Goal: Task Accomplishment & Management: Complete application form

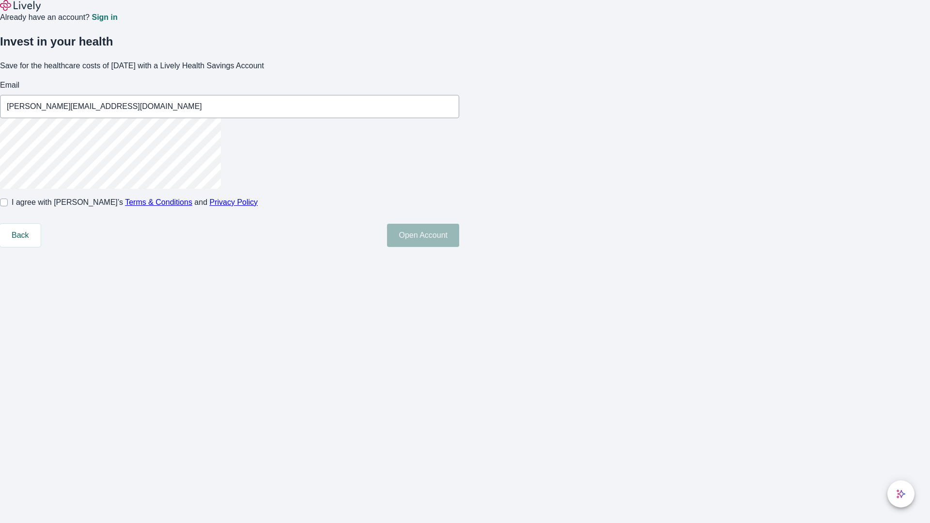
click at [8, 206] on input "I agree with Lively’s Terms & Conditions and Privacy Policy" at bounding box center [4, 203] width 8 height 8
checkbox input "true"
click at [459, 247] on button "Open Account" at bounding box center [423, 235] width 72 height 23
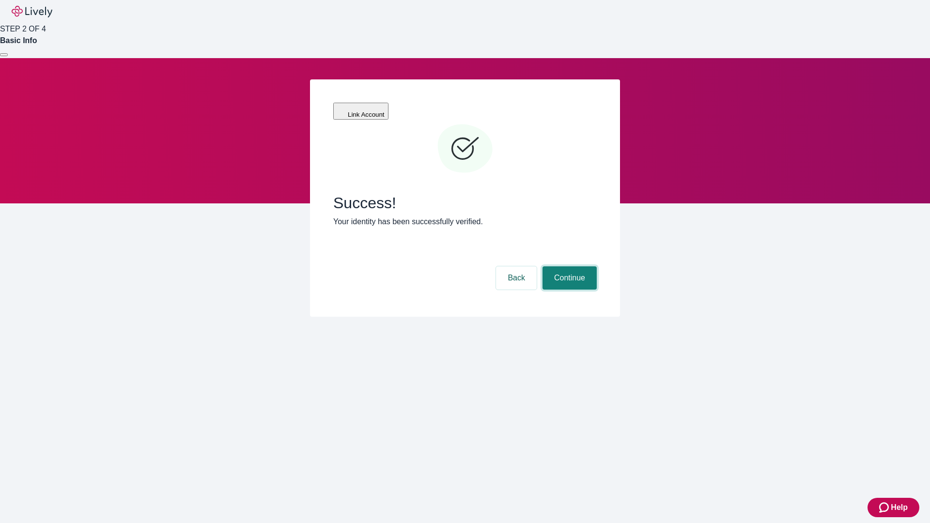
click at [568, 266] on button "Continue" at bounding box center [570, 277] width 54 height 23
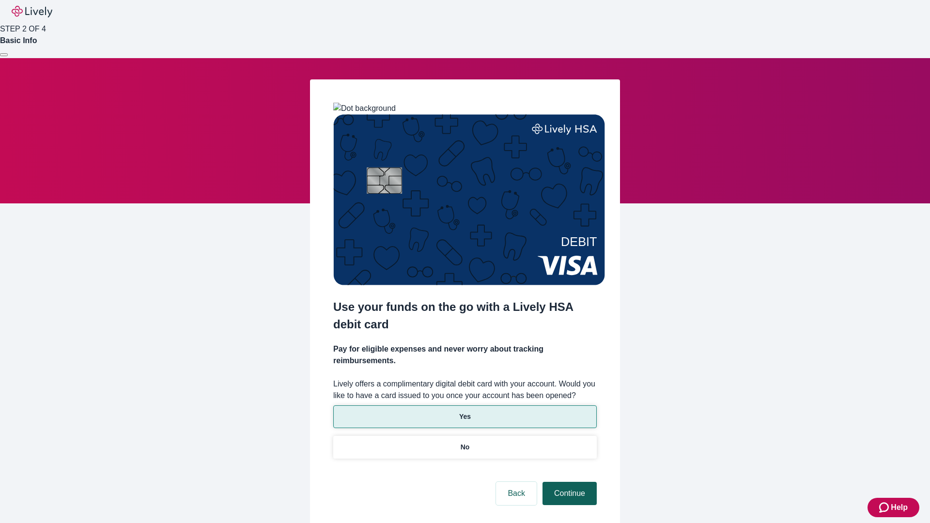
click at [465, 412] on p "Yes" at bounding box center [465, 417] width 12 height 10
click at [568, 482] on button "Continue" at bounding box center [570, 493] width 54 height 23
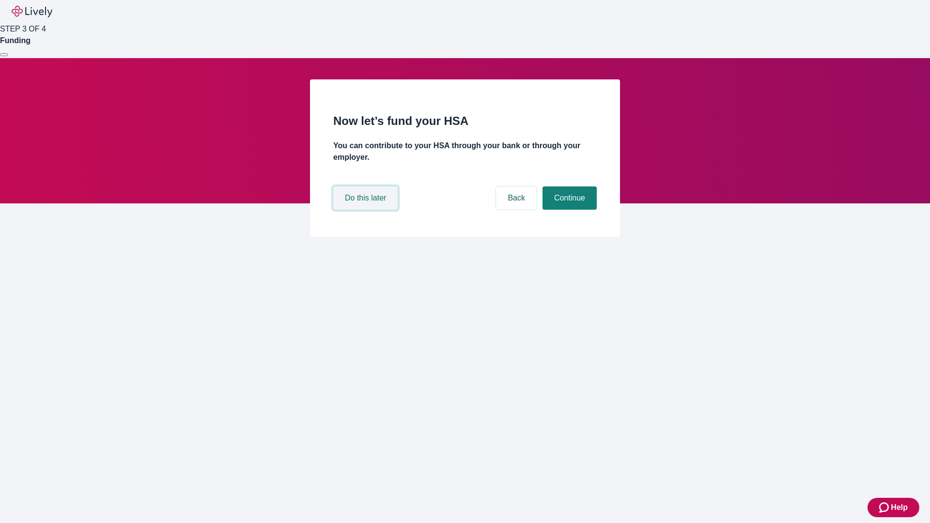
click at [367, 210] on button "Do this later" at bounding box center [365, 198] width 64 height 23
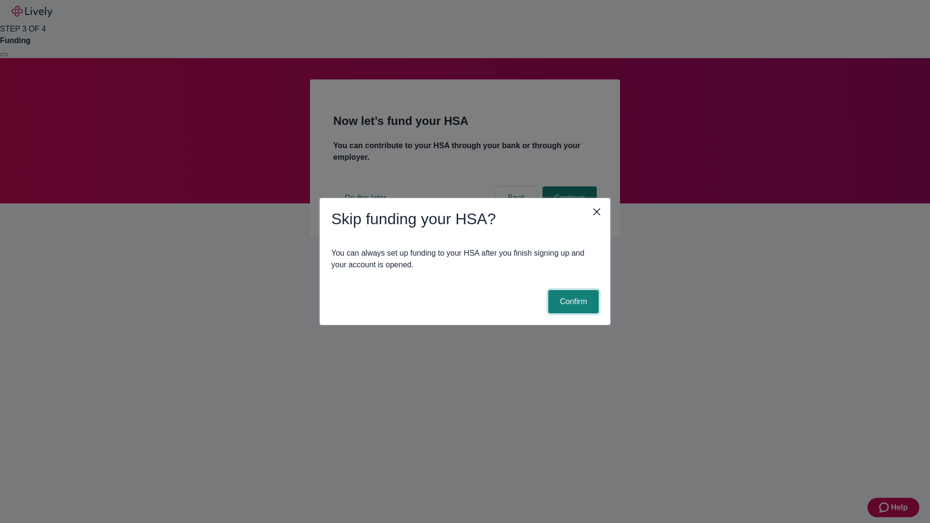
click at [572, 302] on button "Confirm" at bounding box center [573, 301] width 50 height 23
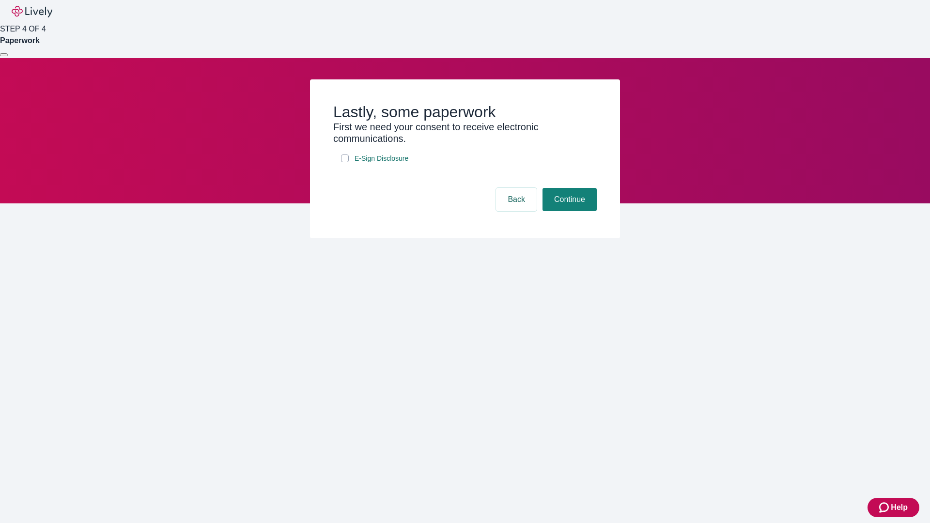
click at [345, 162] on input "E-Sign Disclosure" at bounding box center [345, 159] width 8 height 8
checkbox input "true"
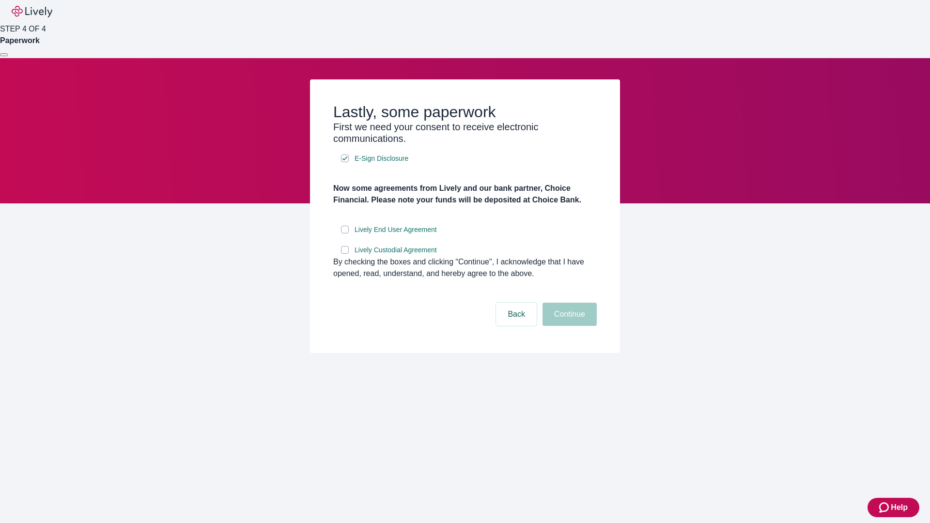
click at [345, 234] on input "Lively End User Agreement" at bounding box center [345, 230] width 8 height 8
checkbox input "true"
click at [345, 254] on input "Lively Custodial Agreement" at bounding box center [345, 250] width 8 height 8
checkbox input "true"
click at [568, 326] on button "Continue" at bounding box center [570, 314] width 54 height 23
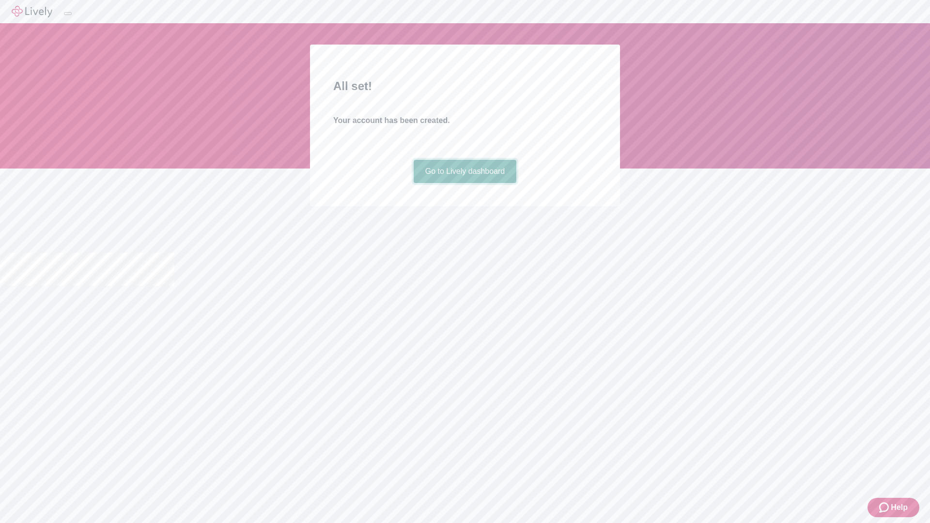
click at [465, 183] on link "Go to Lively dashboard" at bounding box center [465, 171] width 103 height 23
